Goal: Book appointment/travel/reservation

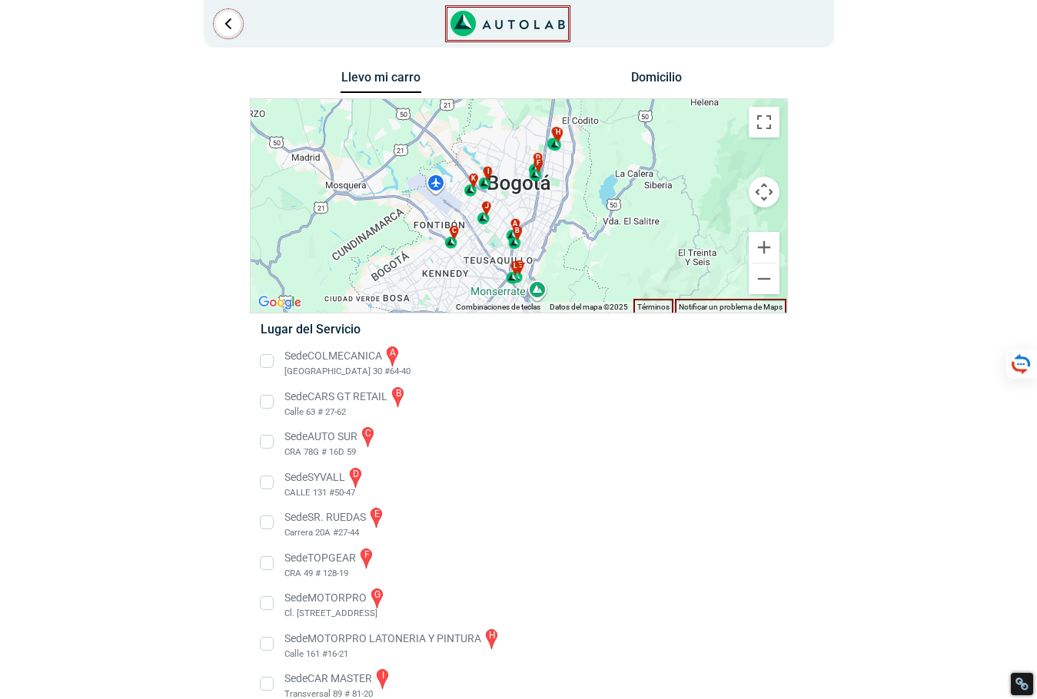
click at [266, 360] on li "Sede COLMECANICA a [GEOGRAPHIC_DATA] 30 #64-40" at bounding box center [518, 361] width 539 height 35
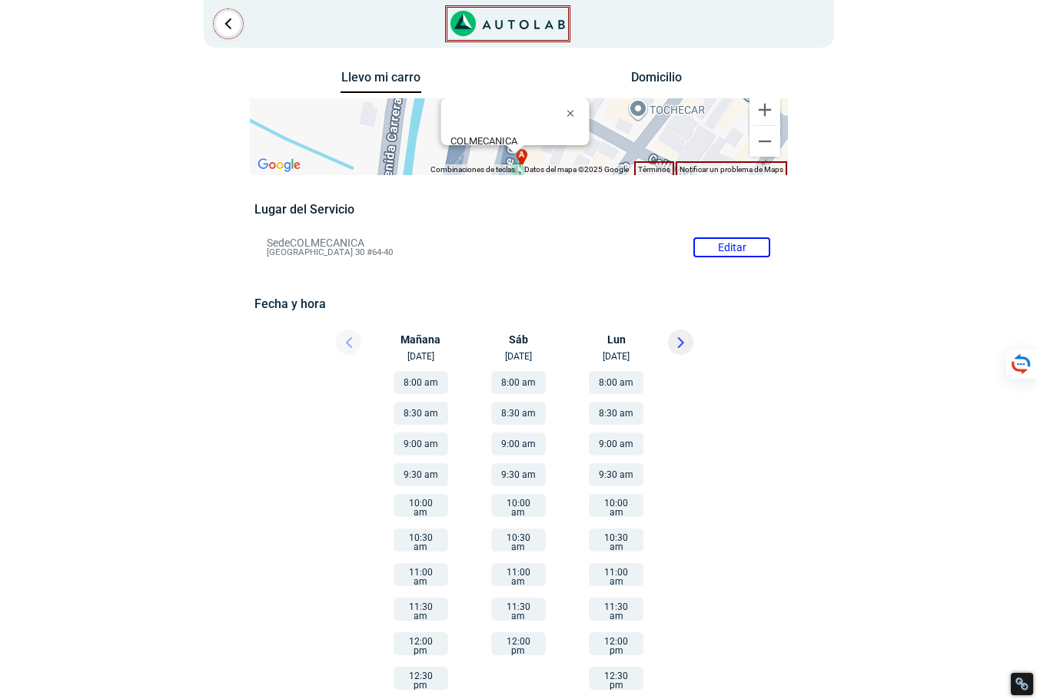
click at [525, 440] on button "9:00 am" at bounding box center [518, 444] width 55 height 23
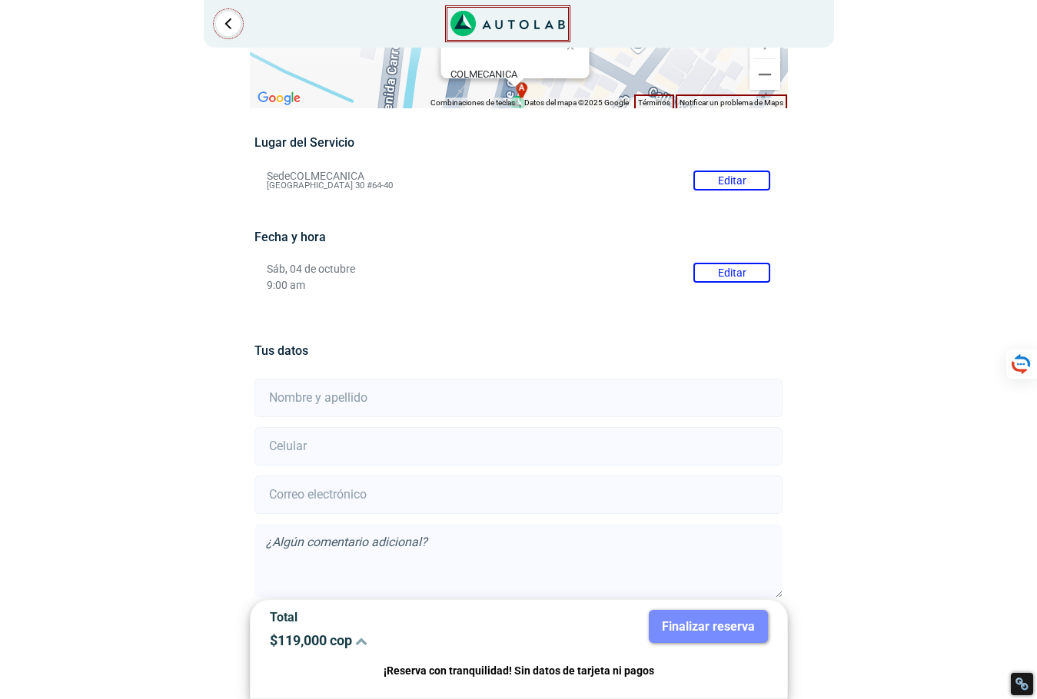
scroll to position [136, 0]
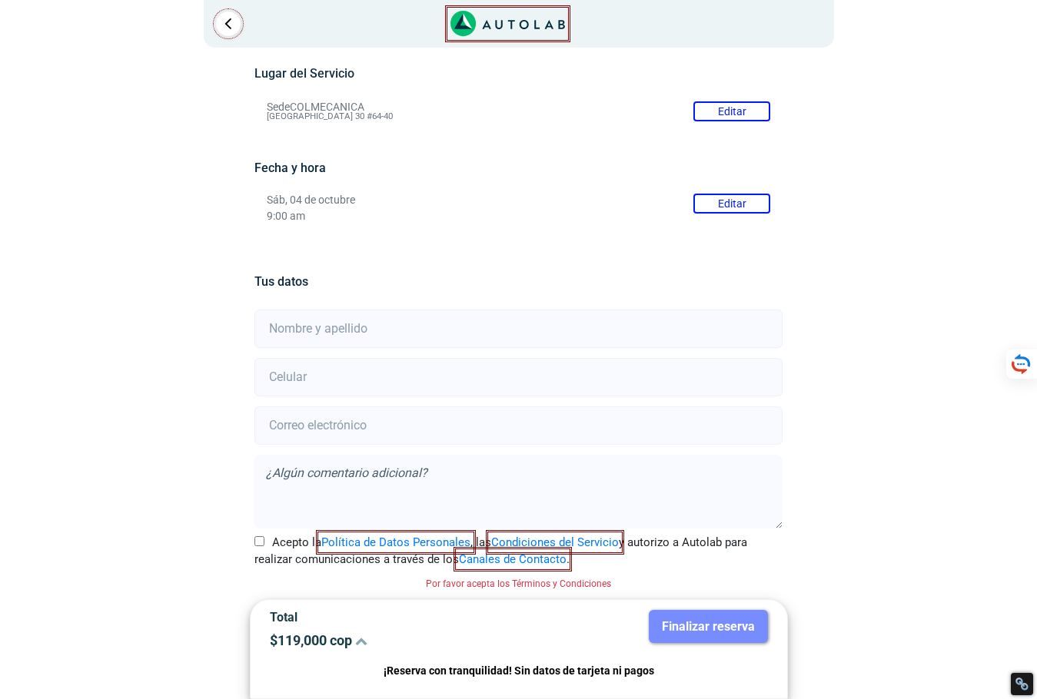
click at [315, 327] on input "text" at bounding box center [518, 329] width 528 height 38
type input "[PERSON_NAME]"
type input "3212542751"
type input "[PERSON_NAME][DOMAIN_NAME][EMAIL_ADDRESS][DOMAIN_NAME]"
click at [260, 549] on label "Acepto la Política de Datos Personales , las Condiciones del Servicio y autoriz…" at bounding box center [518, 551] width 528 height 35
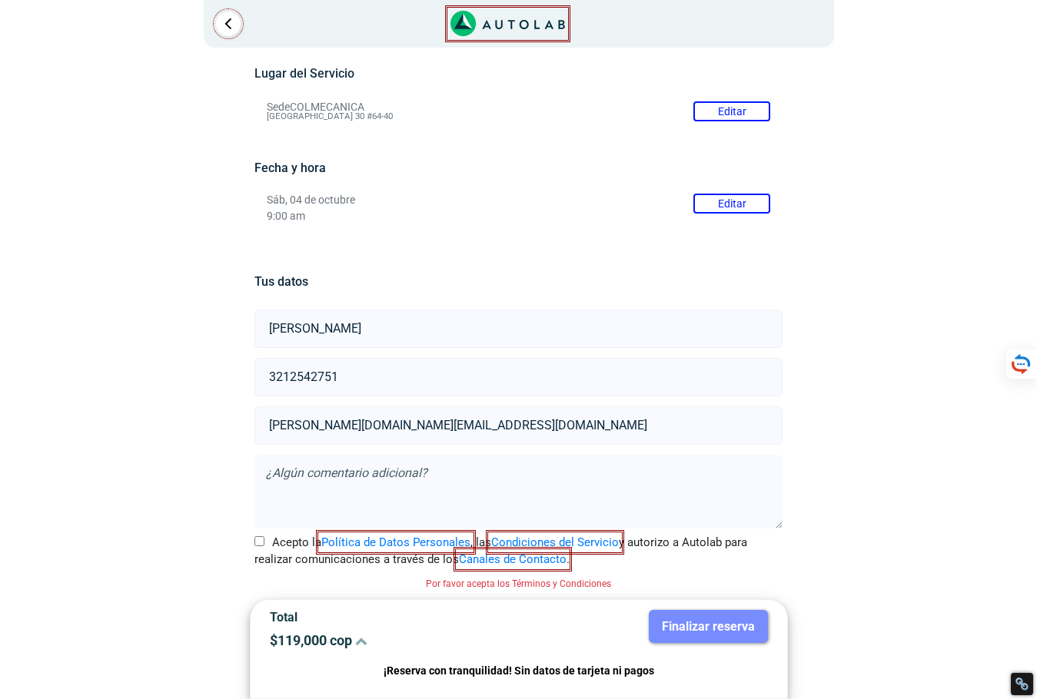
click at [260, 546] on input "Acepto la Política de Datos Personales , las Condiciones del Servicio y autoriz…" at bounding box center [259, 541] width 10 height 10
checkbox input "true"
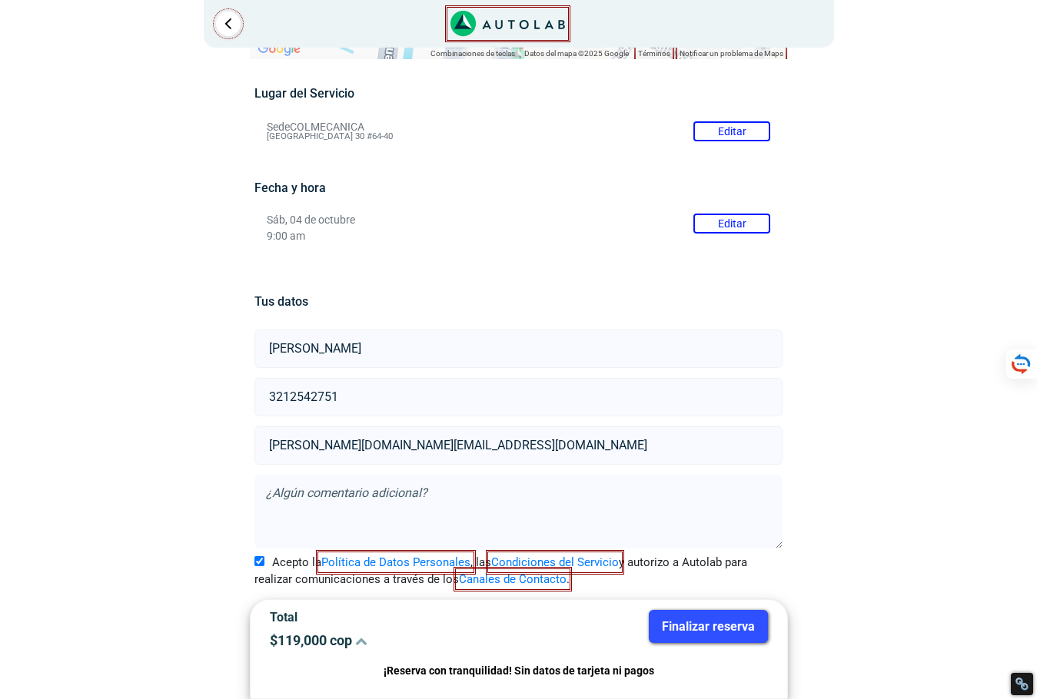
drag, startPoint x: 444, startPoint y: 353, endPoint x: 103, endPoint y: 359, distance: 341.3
click at [105, 359] on div "Llevo mi carro [GEOGRAPHIC_DATA] ← Mover a la izquierda → Mover a la derecha ↑ …" at bounding box center [519, 325] width 922 height 749
type input "Prueba"
click at [301, 394] on input "3212542751" at bounding box center [518, 397] width 528 height 38
drag, startPoint x: 358, startPoint y: 396, endPoint x: 86, endPoint y: 384, distance: 272.3
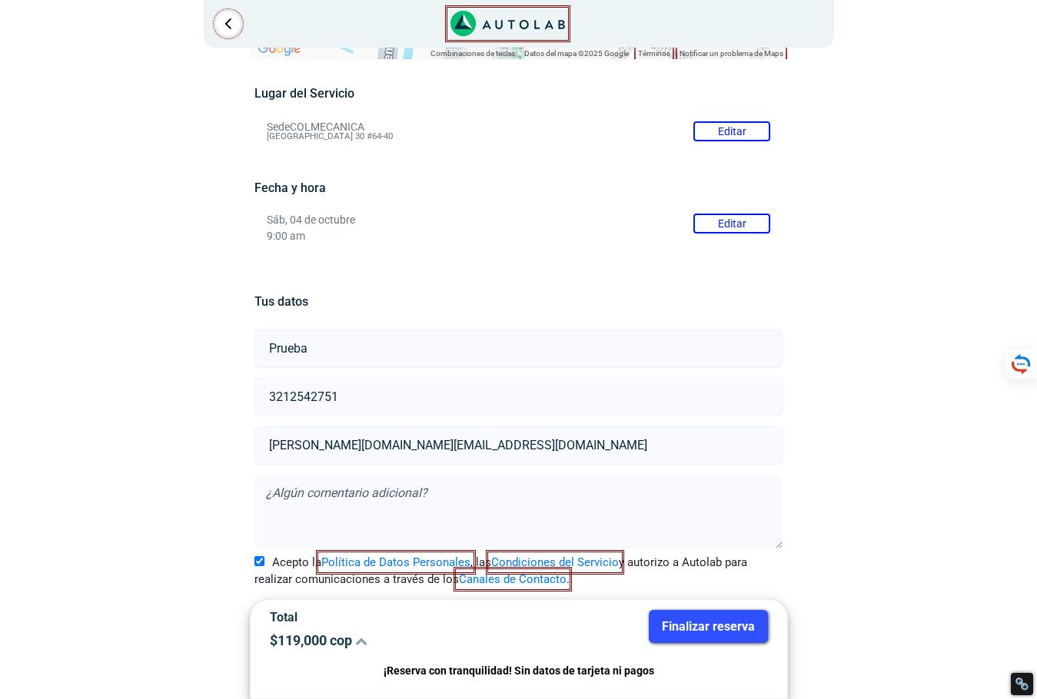
click at [91, 384] on div "Llevo mi carro [GEOGRAPHIC_DATA] ← Mover a la izquierda → Mover a la derecha ↑ …" at bounding box center [519, 325] width 922 height 749
type input "3219999999"
drag, startPoint x: 441, startPoint y: 436, endPoint x: 99, endPoint y: 422, distance: 342.3
click at [99, 422] on div "Llevo mi carro [GEOGRAPHIC_DATA] ← Mover a la izquierda → Mover a la derecha ↑ …" at bounding box center [519, 325] width 922 height 749
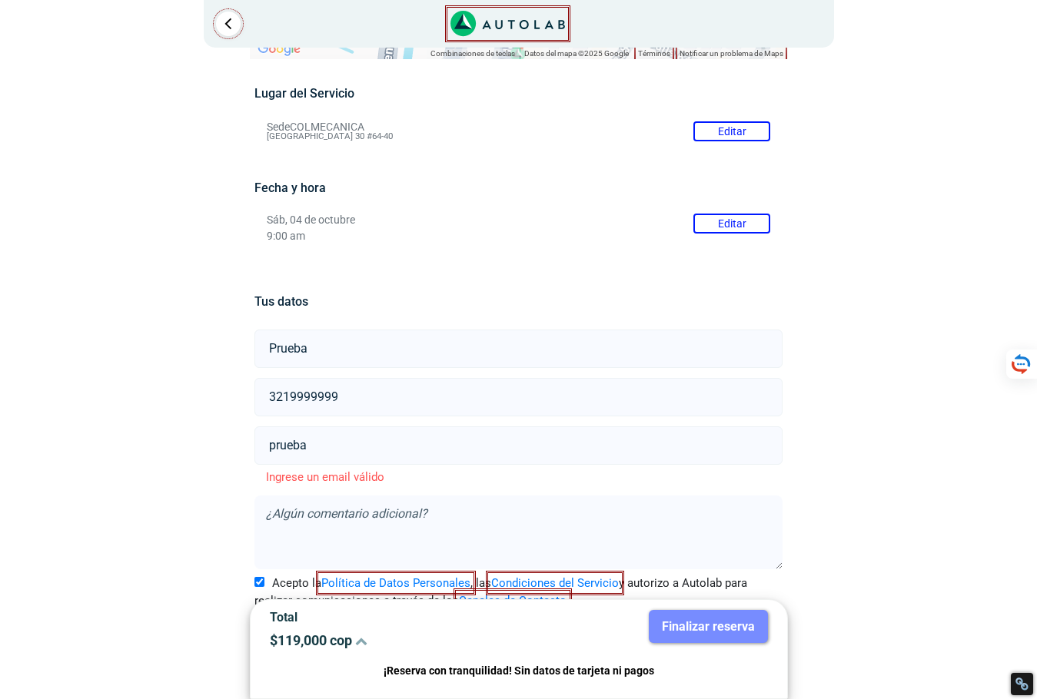
type input "[EMAIL_ADDRESS][DOMAIN_NAME]"
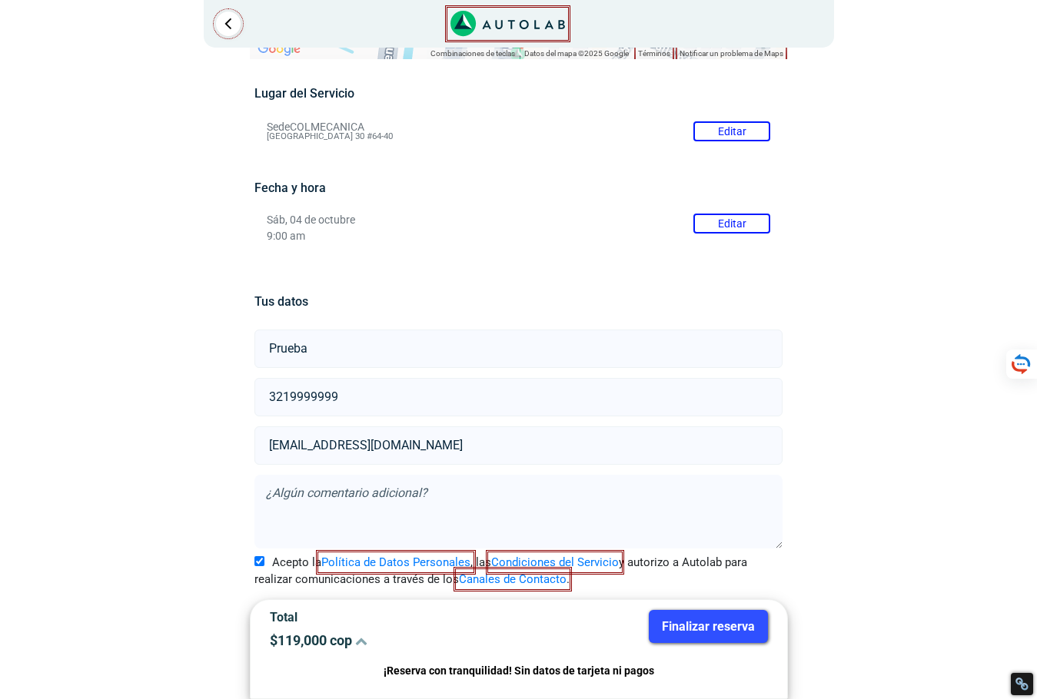
click at [727, 620] on button "Finalizar reserva" at bounding box center [708, 626] width 119 height 33
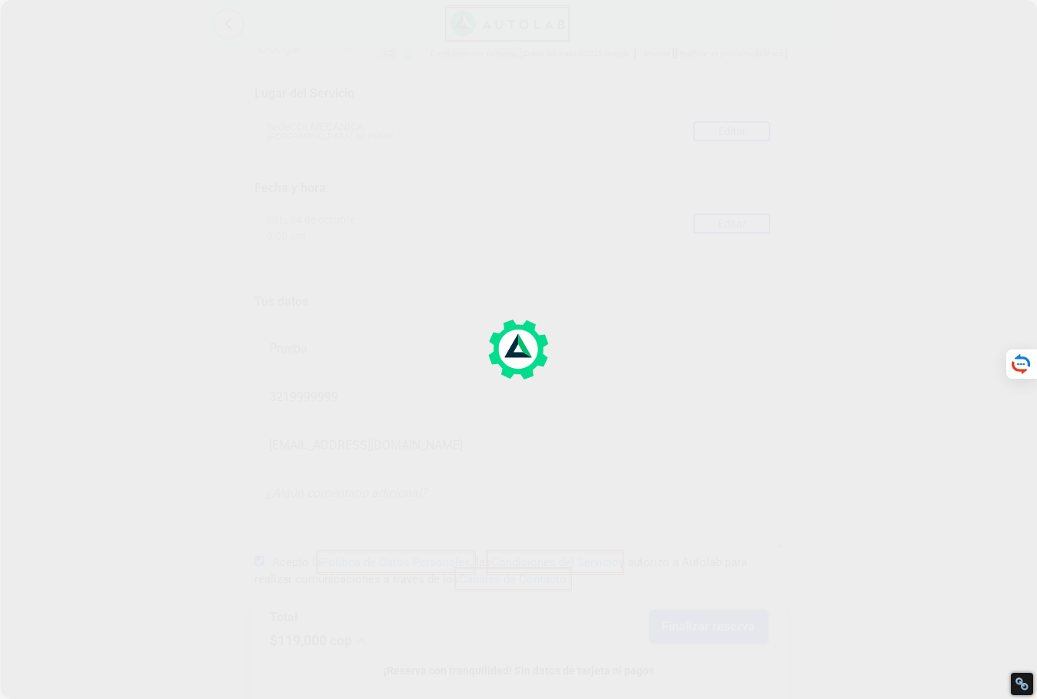
scroll to position [0, 0]
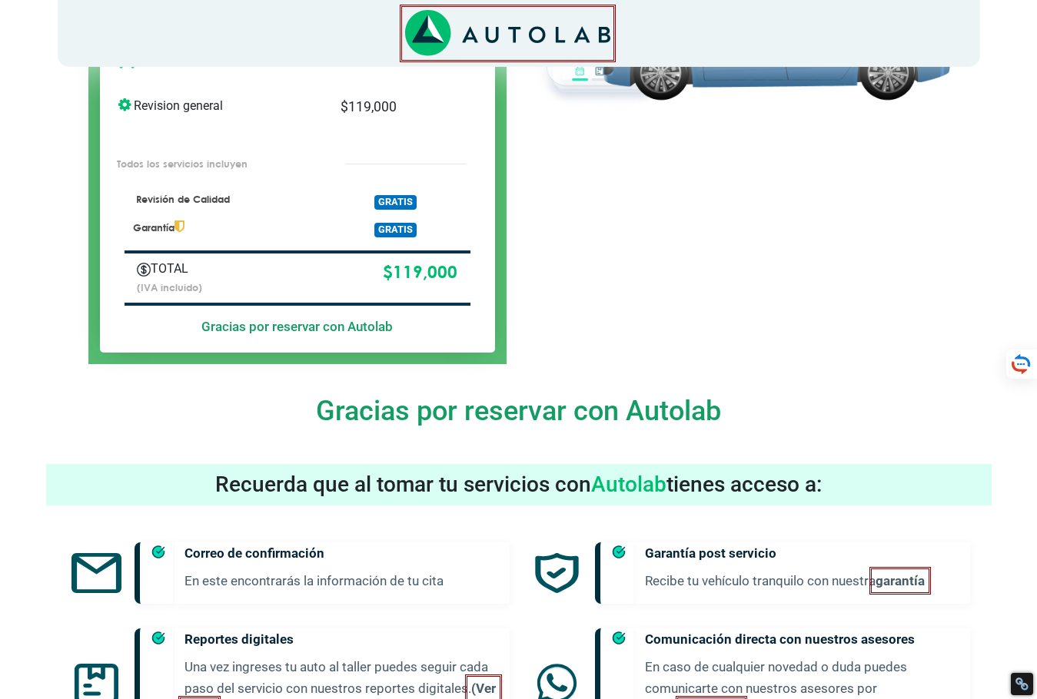
scroll to position [384, 0]
